Goal: Task Accomplishment & Management: Manage account settings

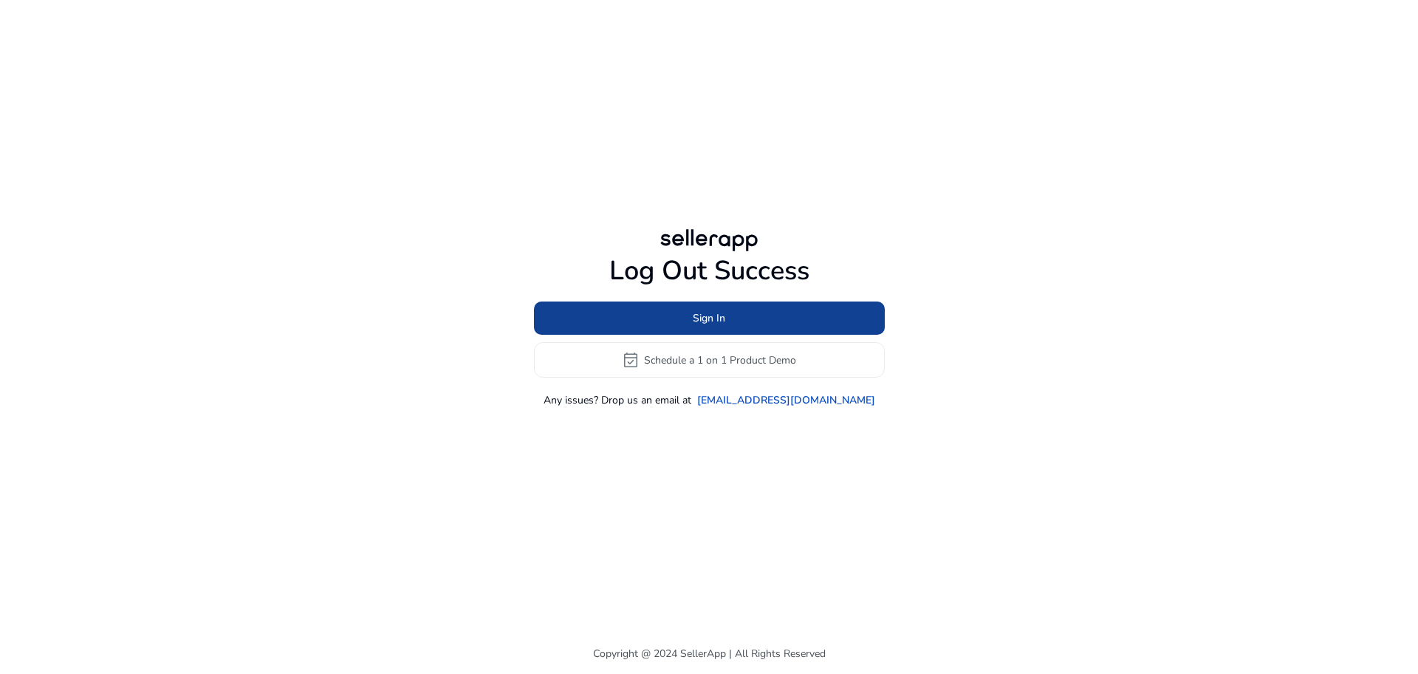
click at [703, 312] on span "Sign In" at bounding box center [709, 318] width 32 height 16
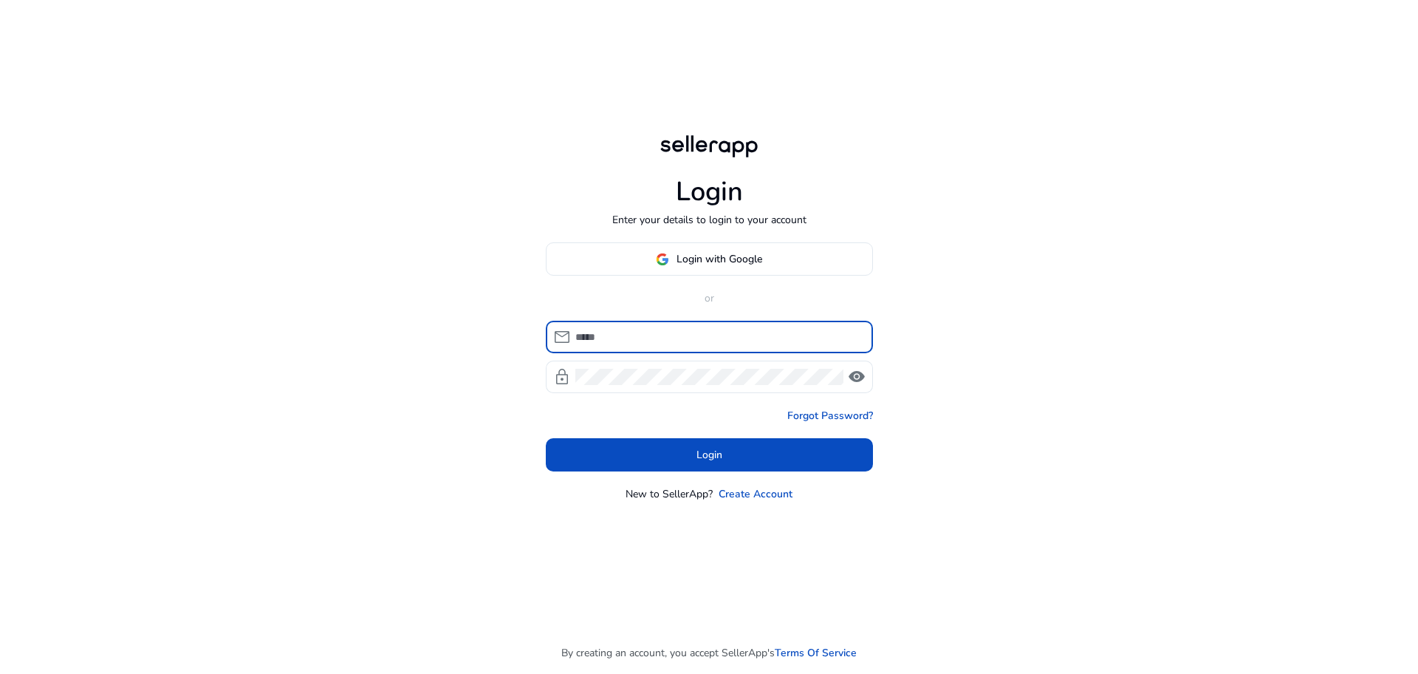
type input "**********"
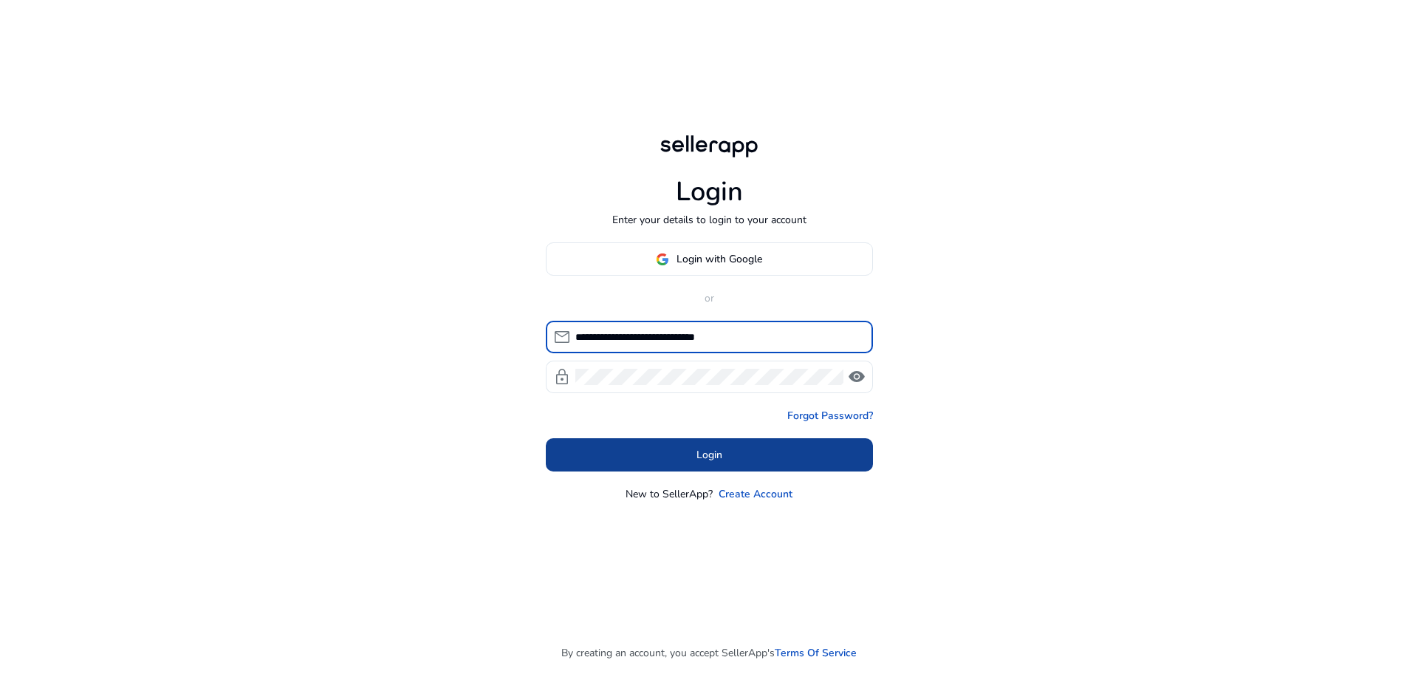
click at [721, 455] on span "Login" at bounding box center [709, 455] width 26 height 16
